Goal: Communication & Community: Answer question/provide support

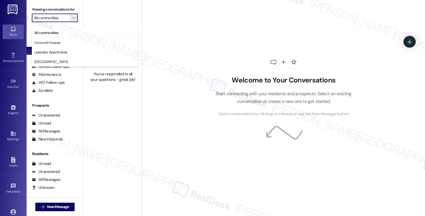
click at [123, 115] on div "You've responded to all your questions - great job!" at bounding box center [112, 108] width 58 height 216
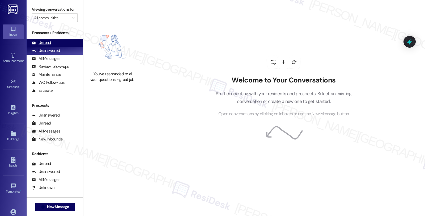
click at [45, 45] on div "Unread" at bounding box center [41, 43] width 19 height 6
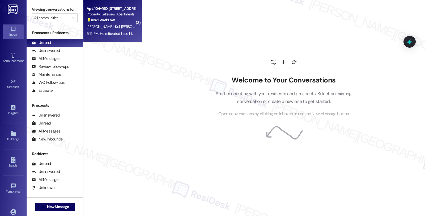
click at [123, 30] on div "5:15 PM: He reiterated I see him on [DATE] for the [MEDICAL_DATA] removal 5:15 …" at bounding box center [111, 33] width 50 height 7
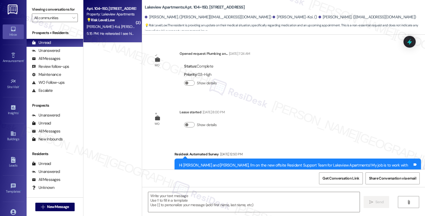
type textarea "Fetching suggested responses. Please feel free to read through the conversation…"
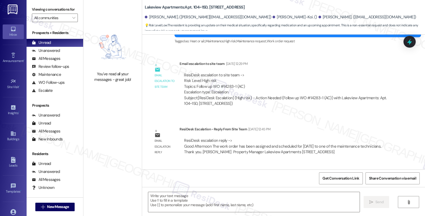
scroll to position [7097, 0]
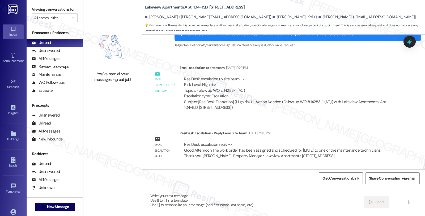
drag, startPoint x: 192, startPoint y: 205, endPoint x: 52, endPoint y: 112, distance: 167.7
click at [192, 205] on textarea at bounding box center [254, 202] width 212 height 20
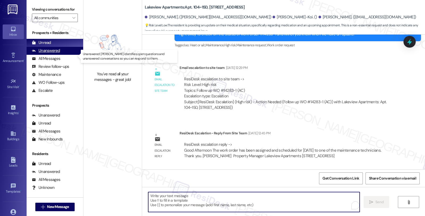
click at [51, 53] on div "Unanswered" at bounding box center [46, 51] width 28 height 6
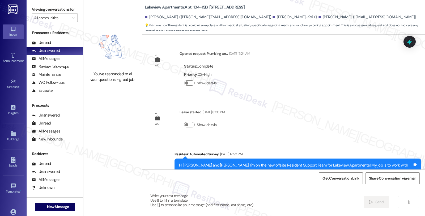
type textarea "Fetching suggested responses. Please feel free to read through the conversation…"
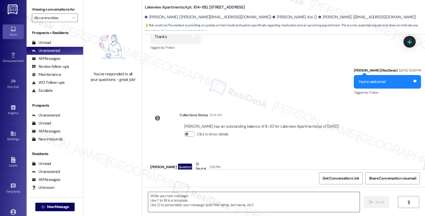
click at [197, 192] on textarea at bounding box center [254, 202] width 212 height 20
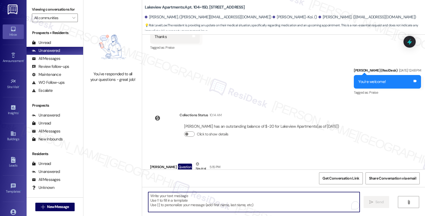
click at [150, 161] on div "[PERSON_NAME]-Koi Question Neutral 5:15 PM" at bounding box center [273, 167] width 247 height 13
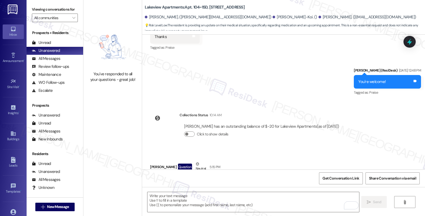
click at [150, 161] on div "[PERSON_NAME]-Koi Question Neutral 5:15 PM" at bounding box center [273, 167] width 247 height 13
copy div "[PERSON_NAME]"
click at [161, 198] on textarea "To enrich screen reader interactions, please activate Accessibility in Grammarl…" at bounding box center [254, 202] width 212 height 20
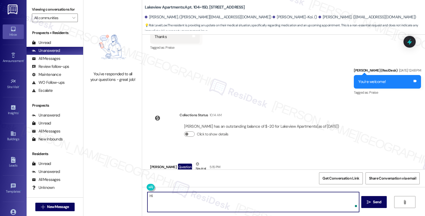
paste textarea "[PERSON_NAME]"
type textarea "Hi [PERSON_NAME],"
